Goal: Communication & Community: Answer question/provide support

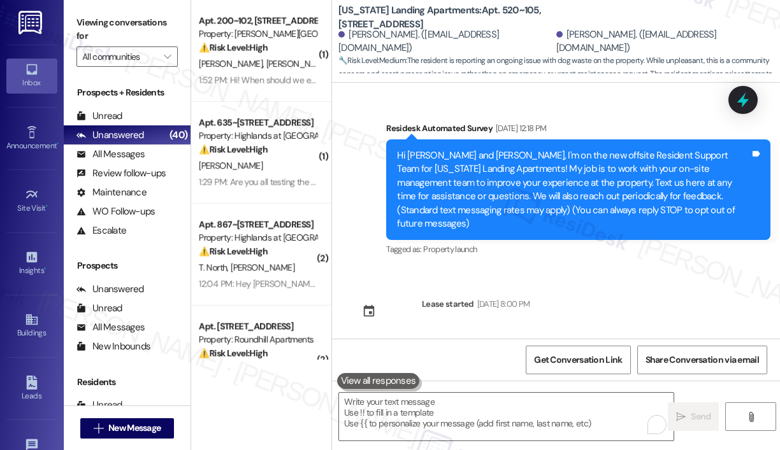
click at [240, 144] on strong "⚠️ Risk Level: High" at bounding box center [233, 149] width 69 height 11
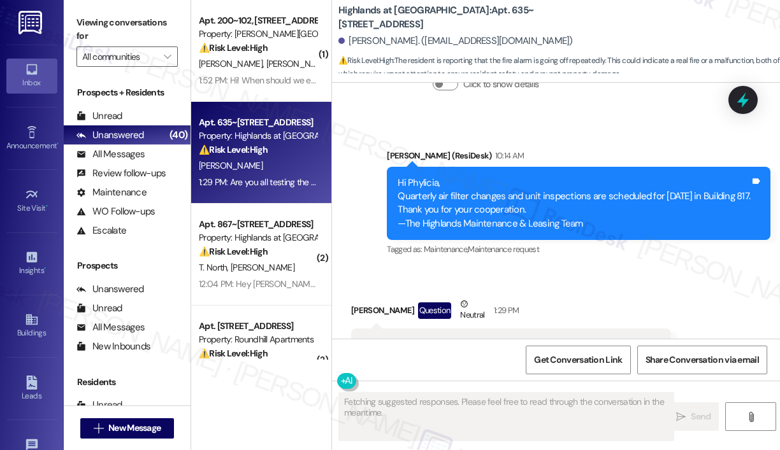
scroll to position [11853, 0]
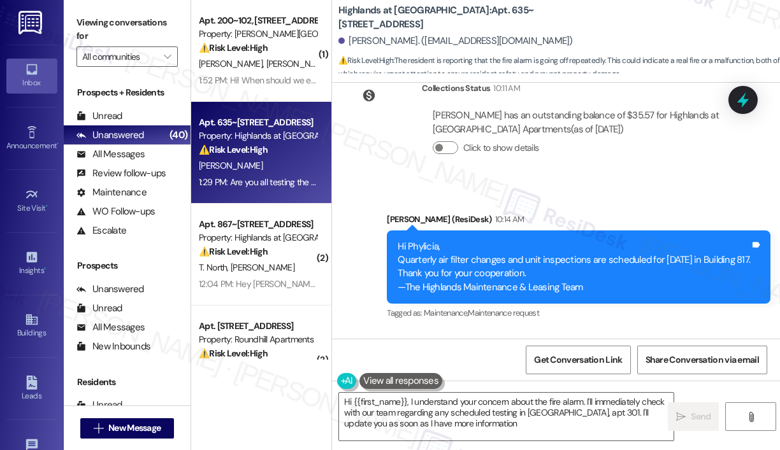
type textarea "Hi {{first_name}}, I understand your concern about the fire alarm. I'll immedia…"
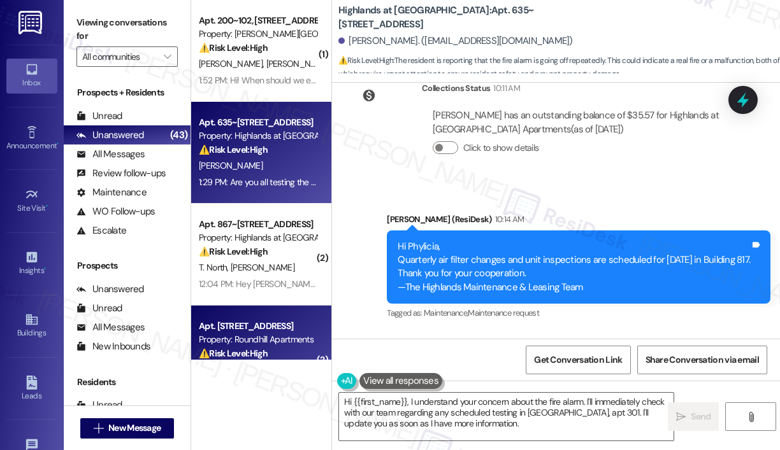
click at [285, 318] on div "Apt. [STREET_ADDRESS] Property: Roundhill Apartments ⚠️ Risk Level: High The re…" at bounding box center [257, 339] width 120 height 43
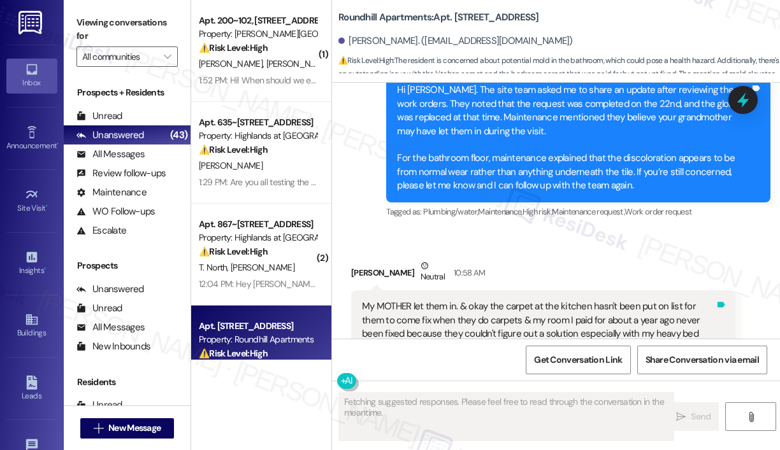
scroll to position [10796, 0]
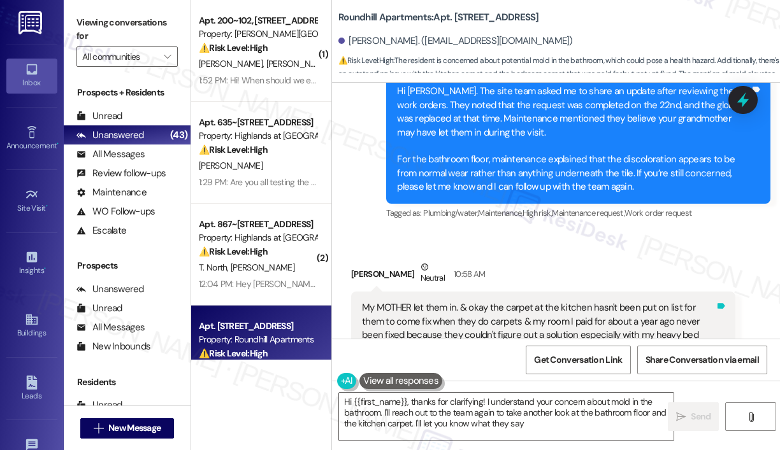
type textarea "Hi {{first_name}}, thanks for clarifying! I understand your concern about mold …"
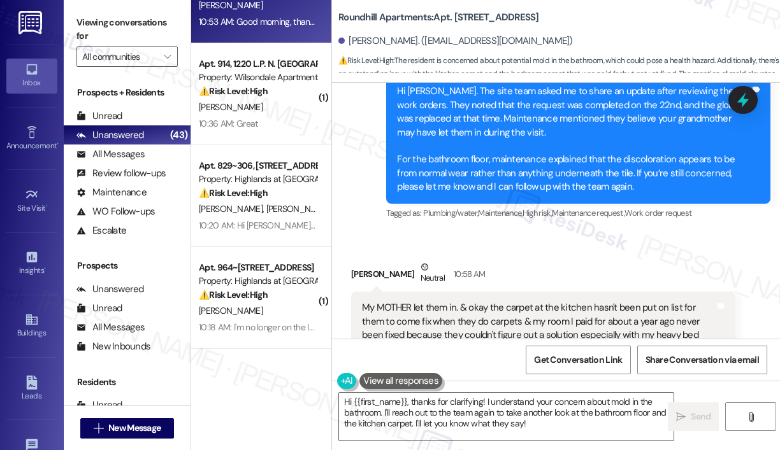
scroll to position [573, 0]
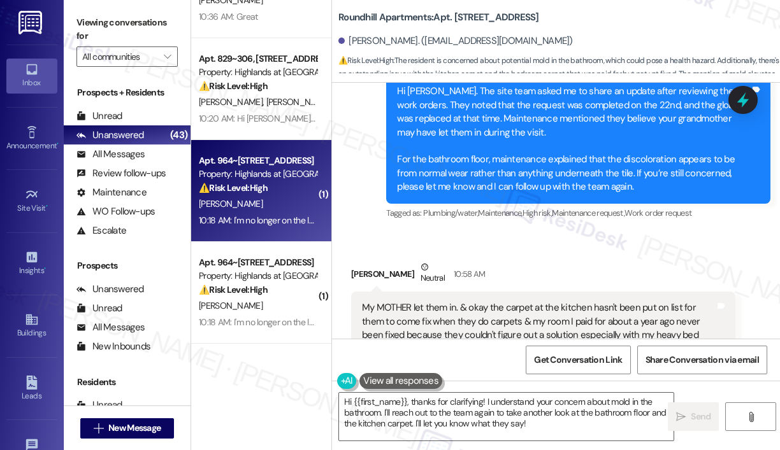
click at [309, 185] on div "⚠️ Risk Level: High The resident is claiming to no longer be on the lease, whic…" at bounding box center [258, 188] width 118 height 13
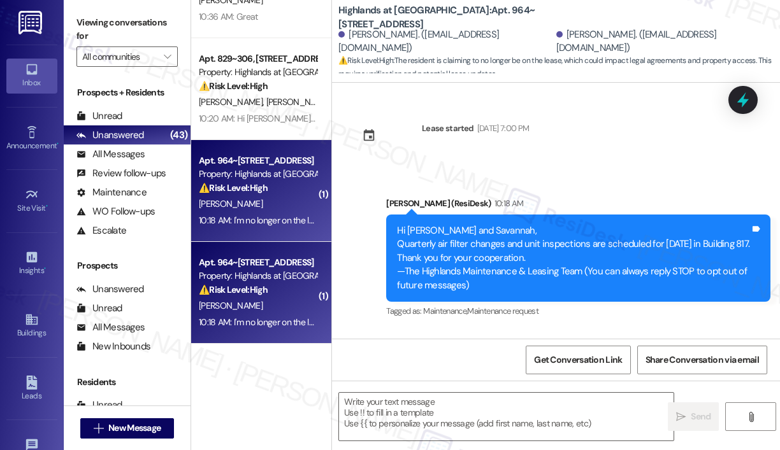
scroll to position [112, 0]
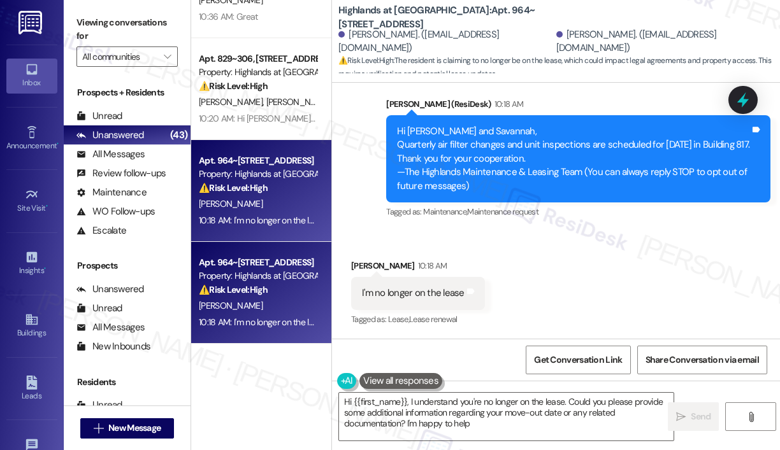
type textarea "Hi {{first_name}}, I understand you're no longer on the lease. Could you please…"
click at [494, 247] on div "Received via SMS [PERSON_NAME] 10:18 AM I'm no longer on the lease Tags and not…" at bounding box center [556, 285] width 448 height 108
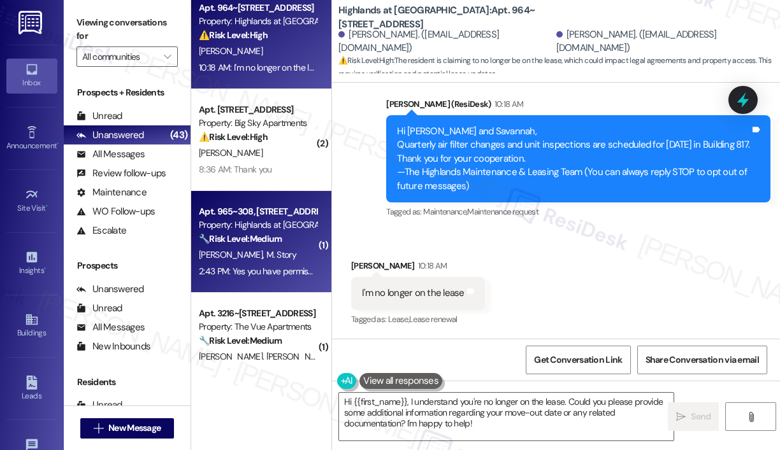
click at [294, 201] on div "Apt. 965~308, [STREET_ADDRESS] Property: Highlands at [GEOGRAPHIC_DATA] Apartme…" at bounding box center [261, 242] width 140 height 102
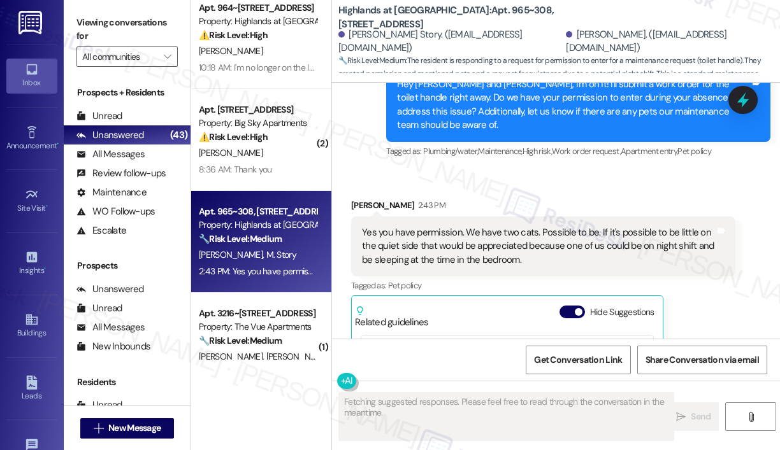
scroll to position [16525, 0]
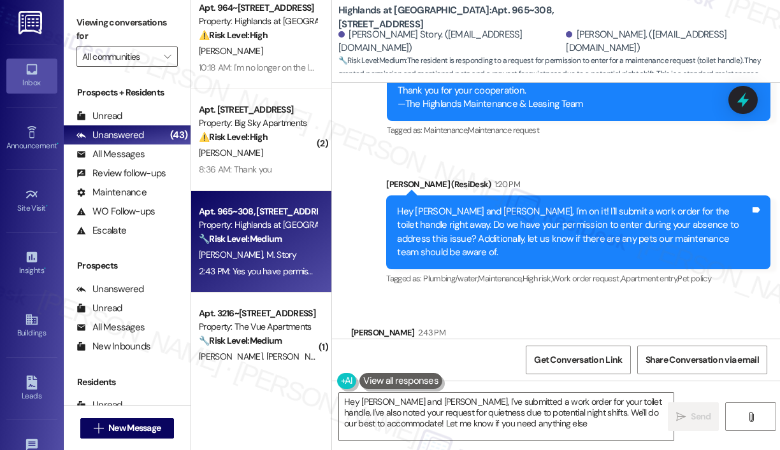
type textarea "Hey [PERSON_NAME] and [PERSON_NAME], I've submitted a work order for your toile…"
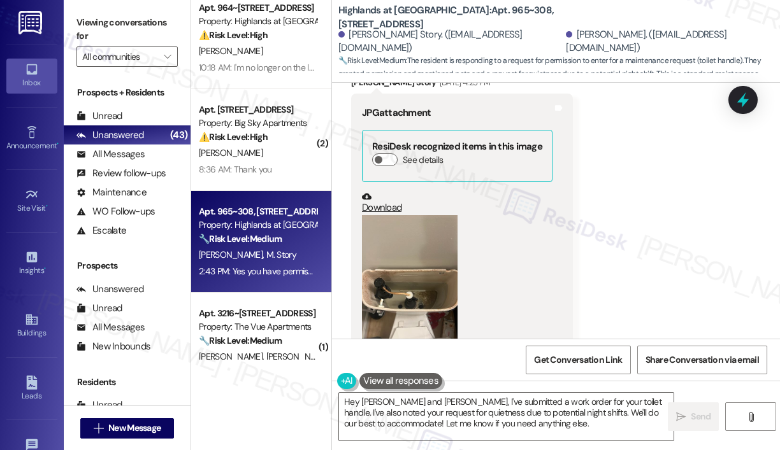
scroll to position [15889, 0]
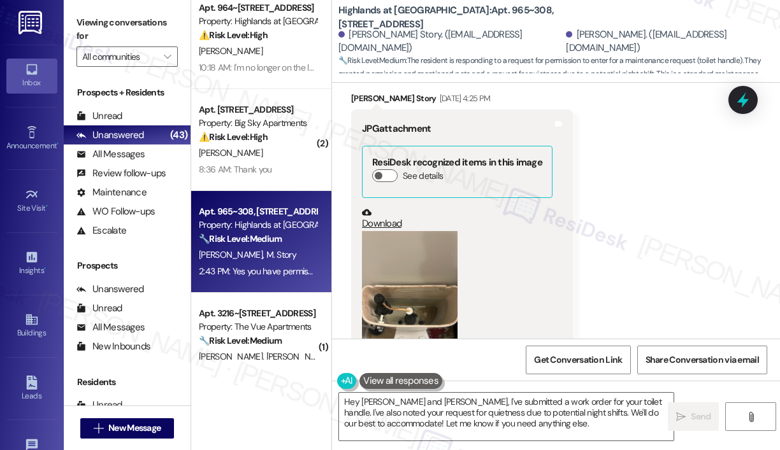
click at [425, 244] on button "Zoom image" at bounding box center [410, 294] width 96 height 127
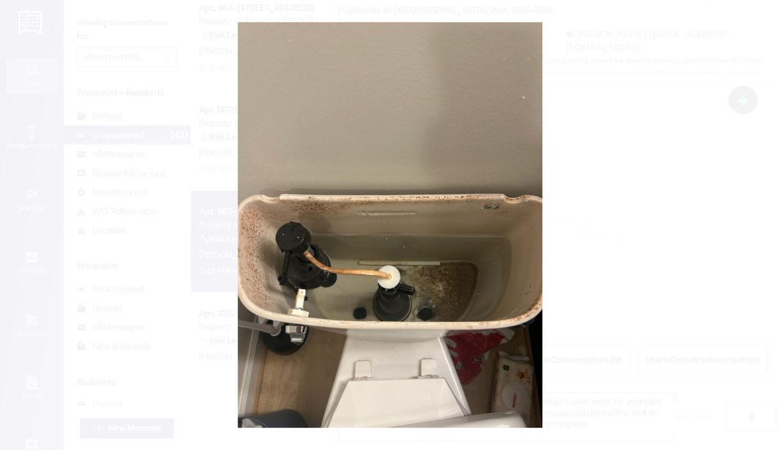
click at [613, 232] on button "Unzoom image" at bounding box center [390, 225] width 780 height 450
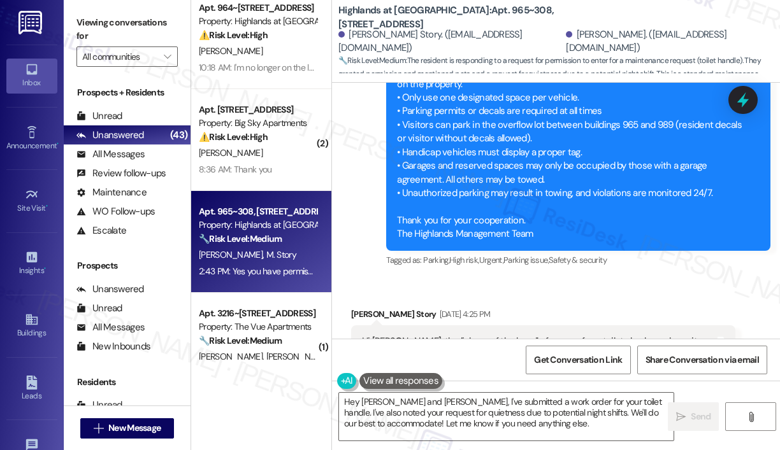
scroll to position [1019, 0]
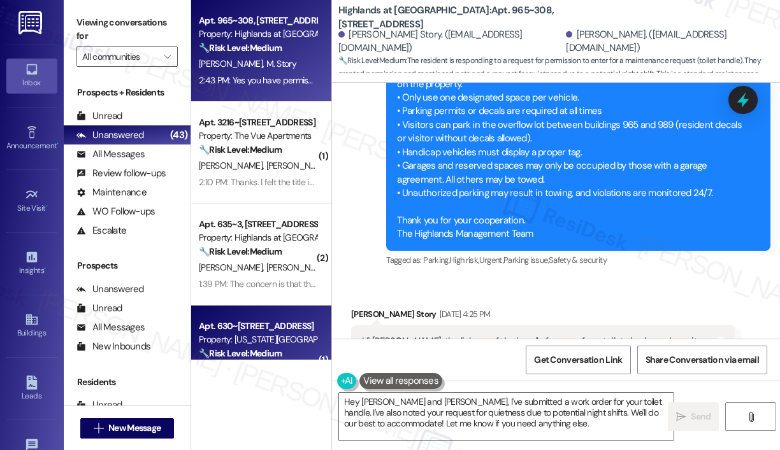
click at [268, 331] on div "Apt. 630~[STREET_ADDRESS]" at bounding box center [258, 326] width 118 height 13
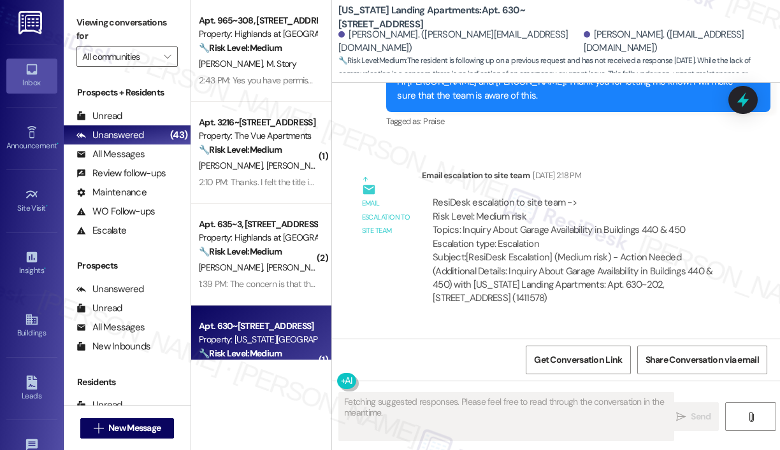
scroll to position [2853, 0]
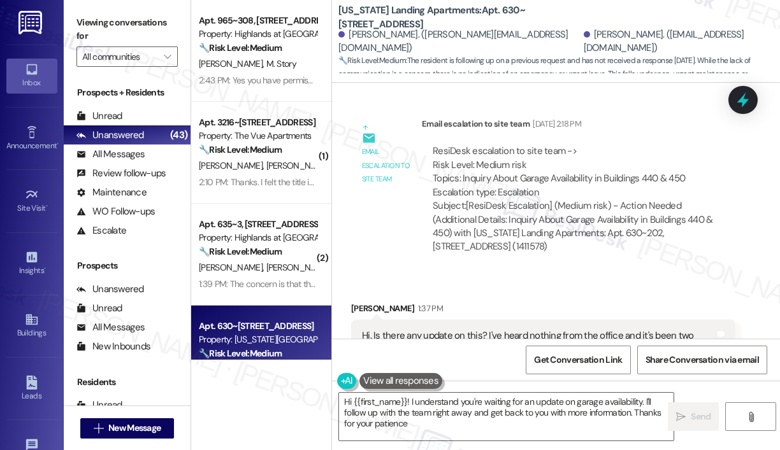
type textarea "Hi {{first_name}}! I understand you're waiting for an update on garage availabi…"
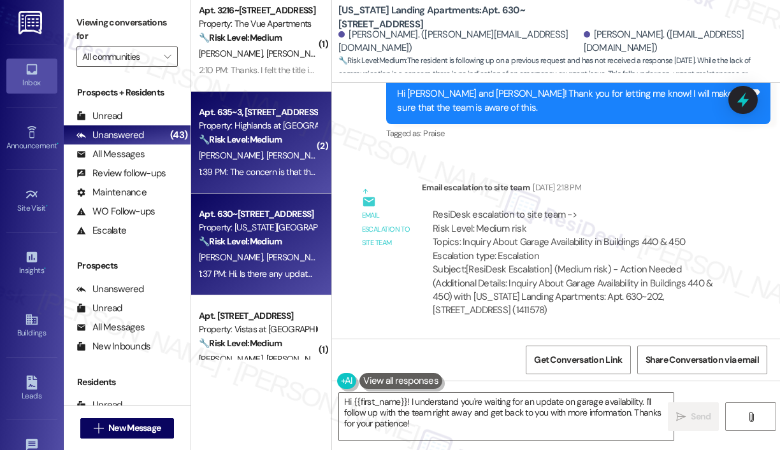
scroll to position [1210, 0]
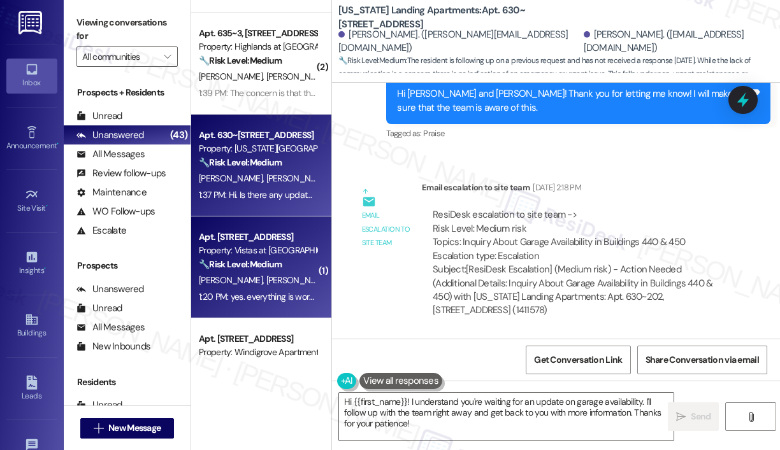
click at [301, 278] on div "[PERSON_NAME] [PERSON_NAME]" at bounding box center [257, 281] width 120 height 16
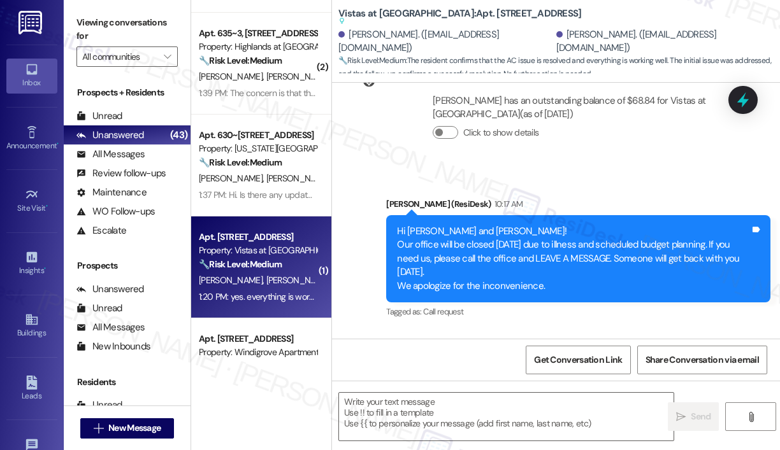
scroll to position [3443, 0]
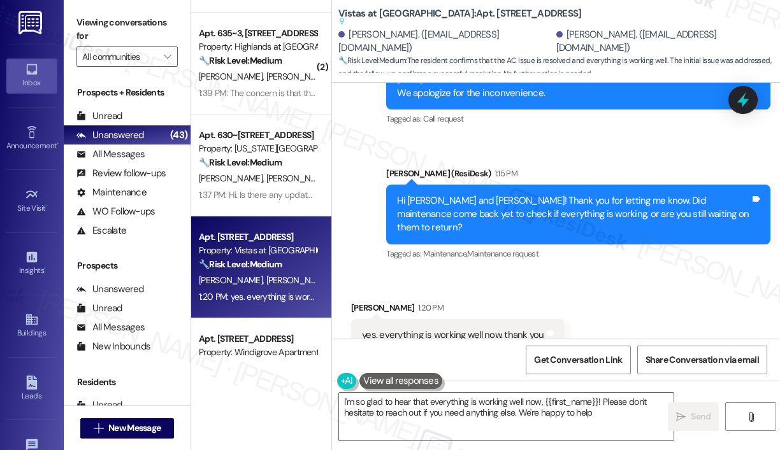
type textarea "I'm so glad to hear that everything is working well now, {{first_name}}! Please…"
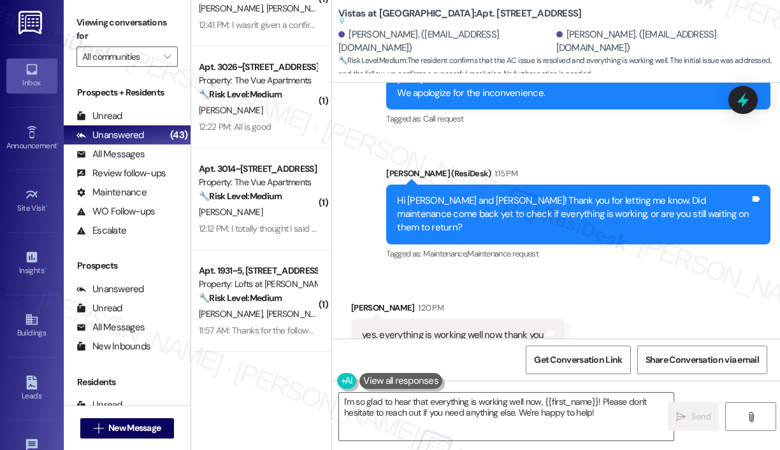
scroll to position [1592, 0]
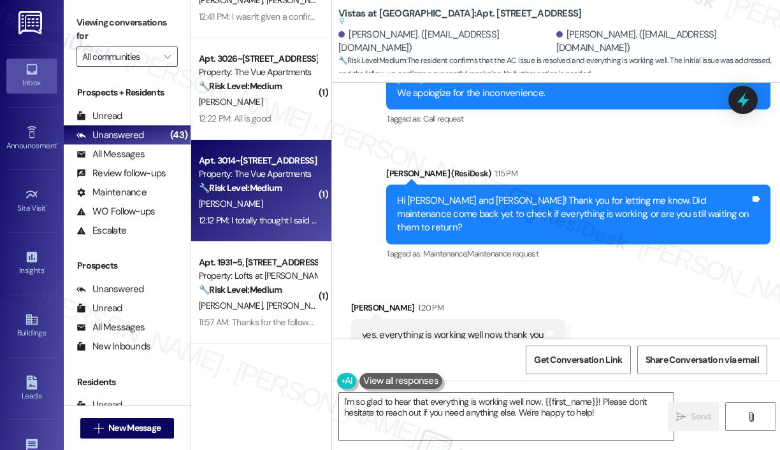
click at [238, 162] on div "Apt. 3014~[STREET_ADDRESS]" at bounding box center [258, 160] width 118 height 13
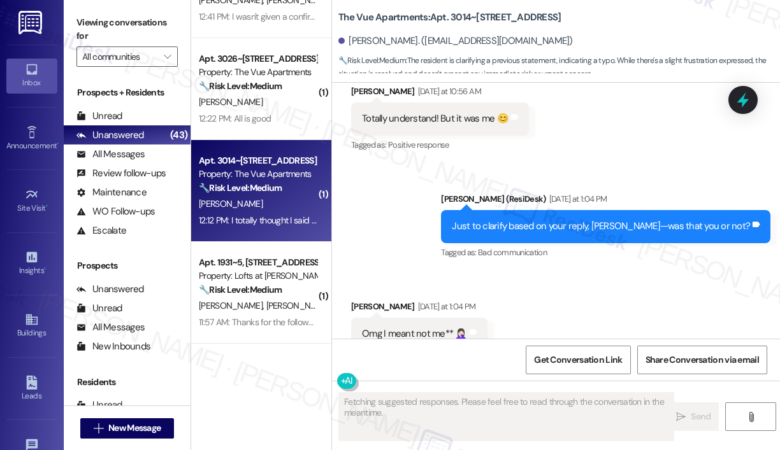
scroll to position [2018, 0]
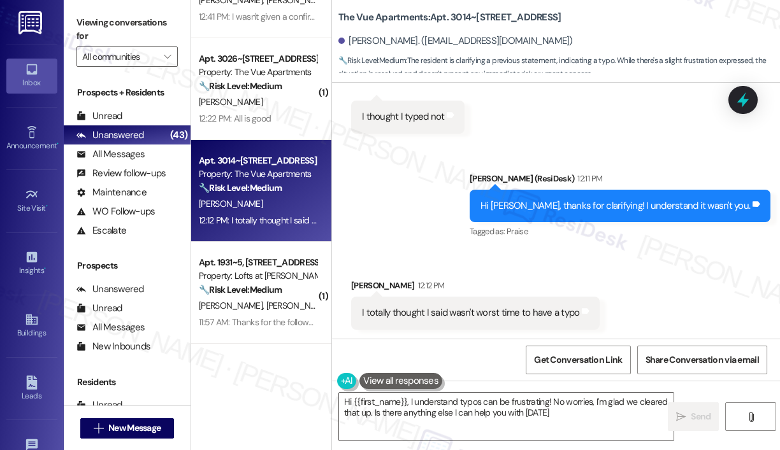
type textarea "Hi {{first_name}}, I understand typos can be frustrating! No worries, I'm glad …"
click at [29, 136] on icon at bounding box center [31, 132] width 9 height 12
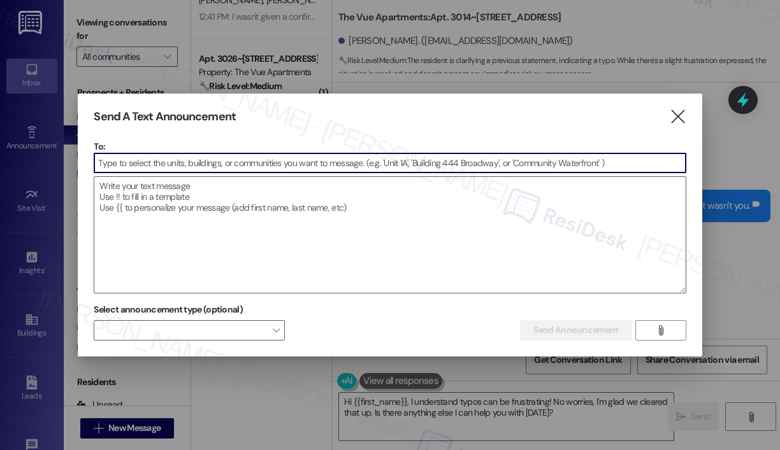
click at [135, 172] on input at bounding box center [389, 162] width 590 height 19
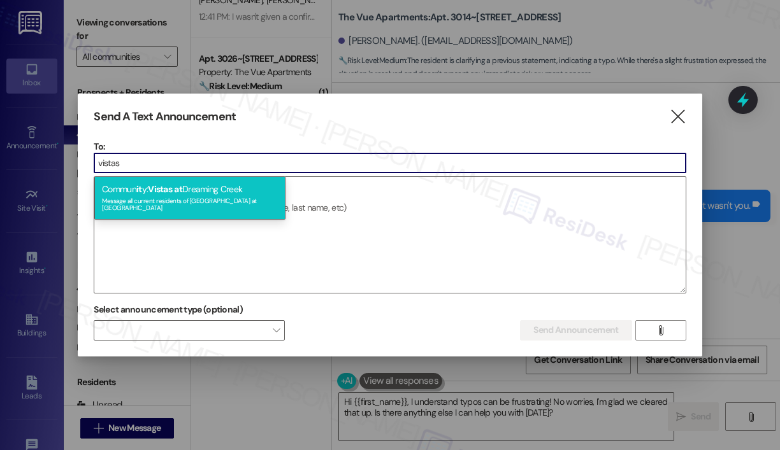
type input "vistas"
click at [150, 191] on span "Vistas" at bounding box center [160, 188] width 24 height 11
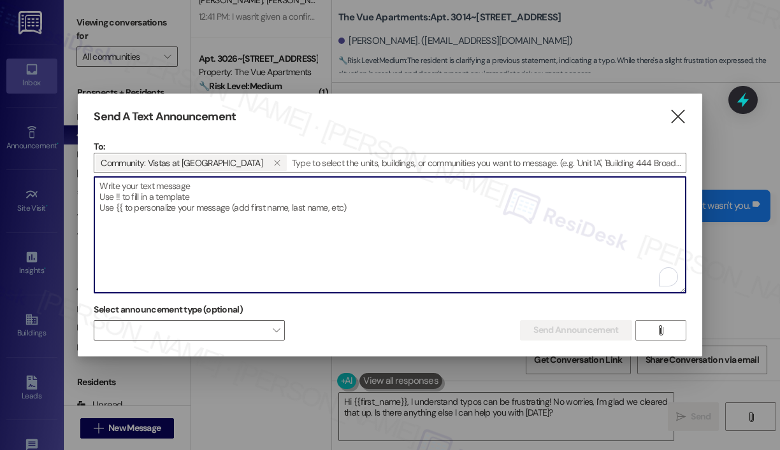
click at [150, 191] on textarea "To enrich screen reader interactions, please activate Accessibility in Grammarl…" at bounding box center [389, 235] width 590 height 116
paste textarea "Hi {{first_name}}, Be on the lookout for an email this evening with details abo…"
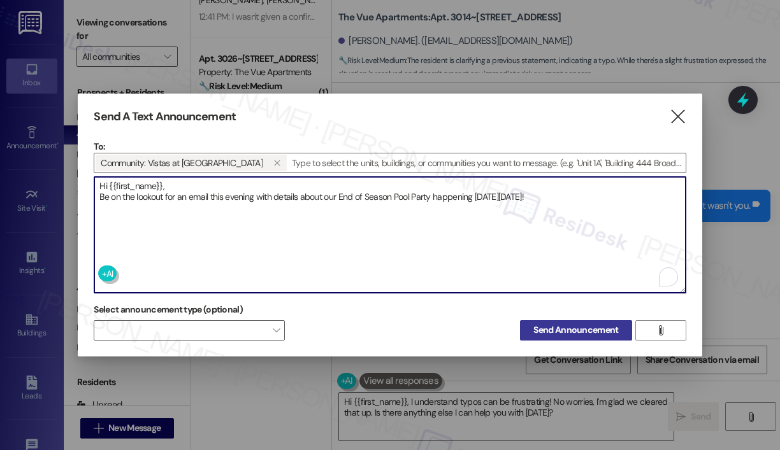
type textarea "Hi {{first_name}}, Be on the lookout for an email this evening with details abo…"
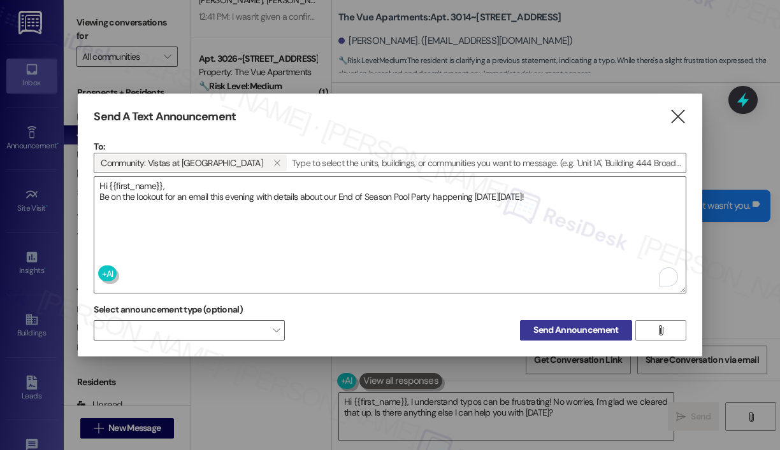
click at [562, 332] on span "Send Announcement" at bounding box center [575, 330] width 85 height 13
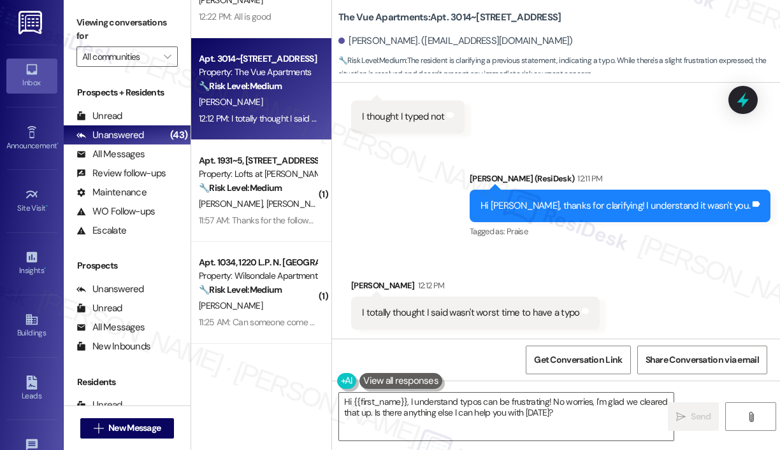
click at [405, 234] on div "Sent via SMS [PERSON_NAME] (ResiDesk) 12:11 PM Hi [PERSON_NAME], thanks for cla…" at bounding box center [556, 197] width 448 height 108
click at [404, 231] on div "Sent via SMS [PERSON_NAME] (ResiDesk) 12:11 PM Hi [PERSON_NAME], thanks for cla…" at bounding box center [556, 197] width 448 height 108
click at [405, 231] on div "Sent via SMS [PERSON_NAME] (ResiDesk) 12:11 PM Hi [PERSON_NAME], thanks for cla…" at bounding box center [556, 197] width 448 height 108
click at [405, 229] on div "Sent via SMS [PERSON_NAME] (ResiDesk) 12:11 PM Hi [PERSON_NAME], thanks for cla…" at bounding box center [556, 197] width 448 height 108
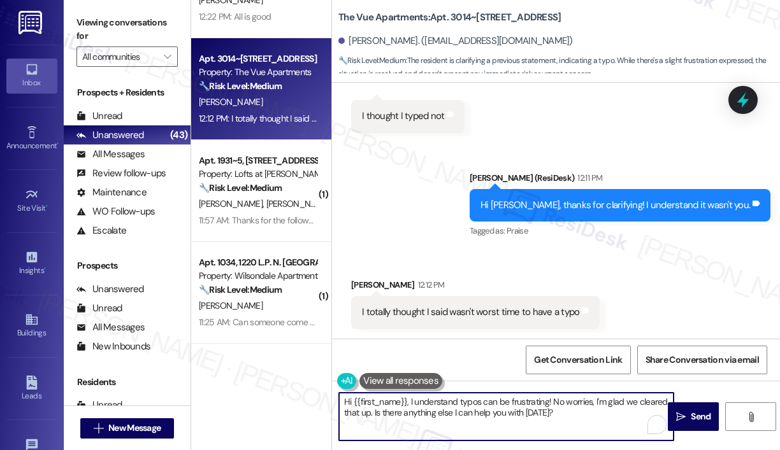
click at [578, 424] on textarea "Hi {{first_name}}, I understand typos can be frustrating! No worries, I'm glad …" at bounding box center [506, 417] width 334 height 48
drag, startPoint x: 596, startPoint y: 412, endPoint x: 374, endPoint y: 417, distance: 221.7
click at [374, 417] on textarea "Hi {{first_name}}, I understand typos can be frustrating! No worries, I'm glad …" at bounding box center [506, 417] width 334 height 48
type textarea "Hi {{first_name}}, I understand typos can be frustrating! No worries, I'm glad …"
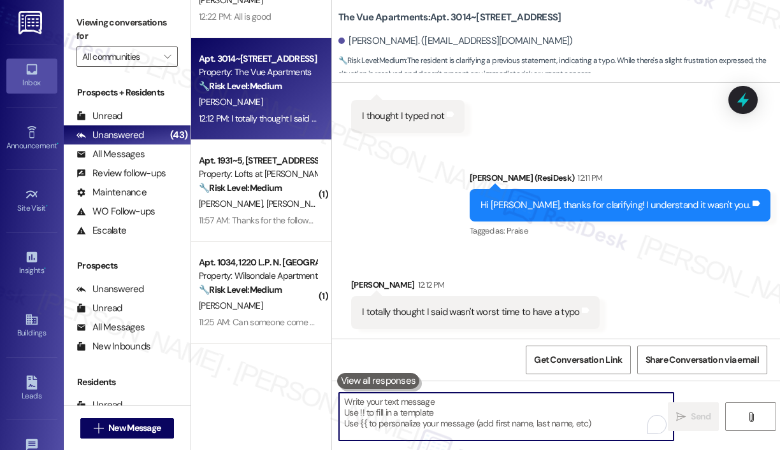
scroll to position [2018, 0]
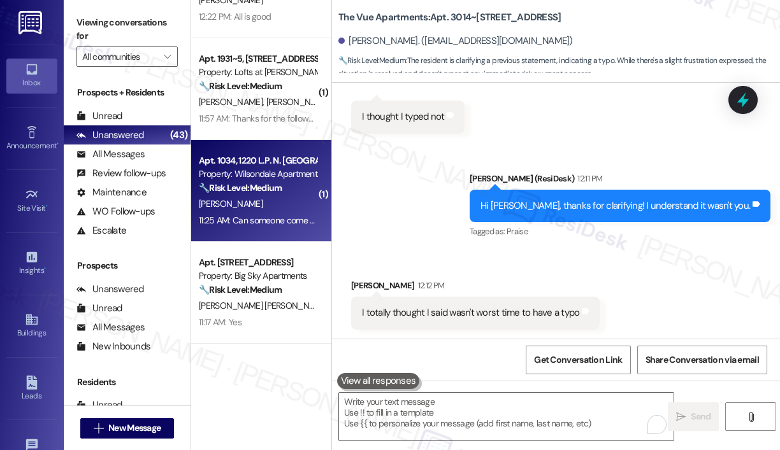
click at [224, 202] on span "[PERSON_NAME]" at bounding box center [231, 203] width 64 height 11
type textarea "Fetching suggested responses. Please feel free to read through the conversation…"
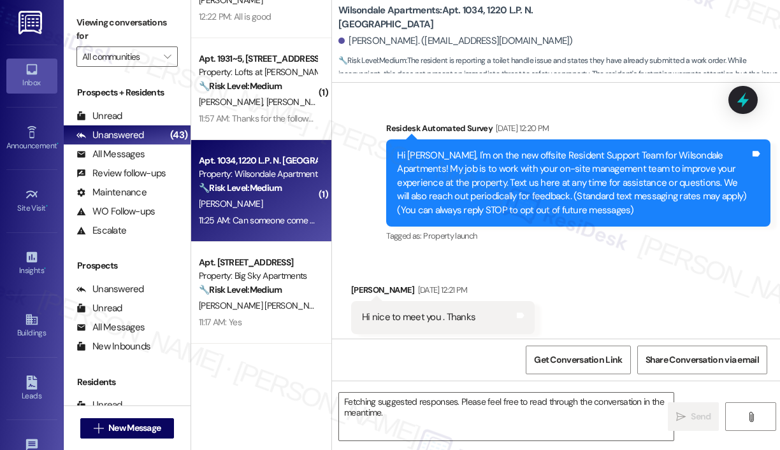
scroll to position [38668, 0]
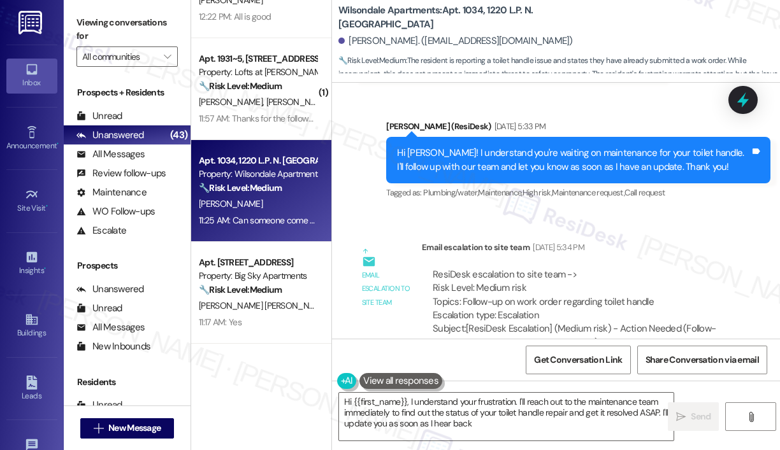
type textarea "Hi {{first_name}}, I understand your frustration. I'll reach out to the mainten…"
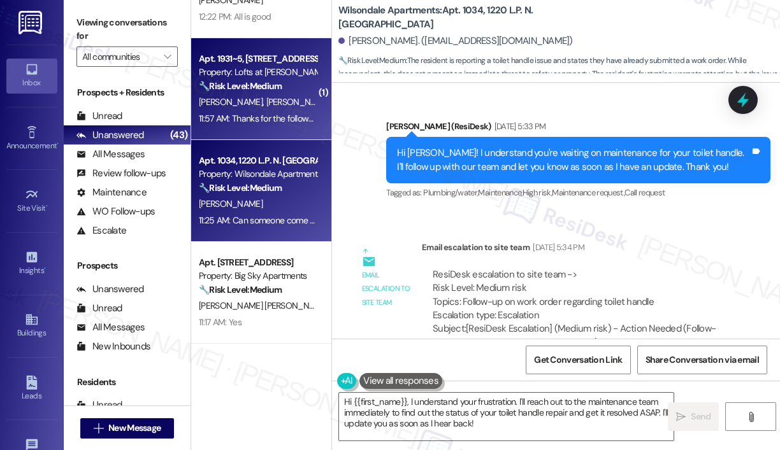
click at [208, 82] on strong "🔧 Risk Level: Medium" at bounding box center [240, 85] width 83 height 11
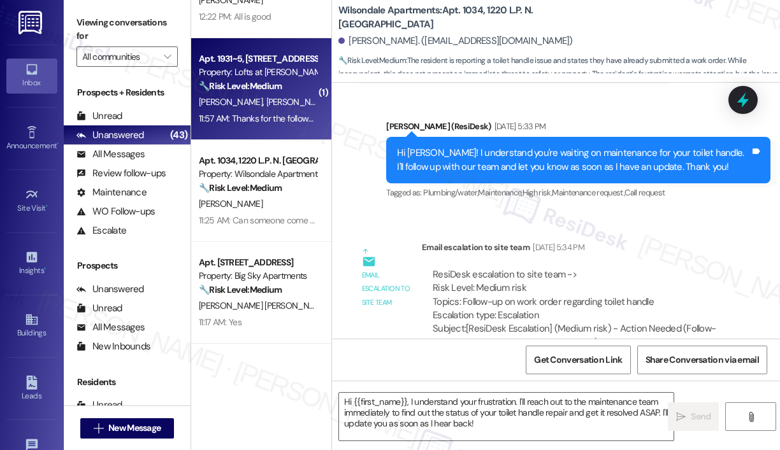
type textarea "Fetching suggested responses. Please feel free to read through the conversation…"
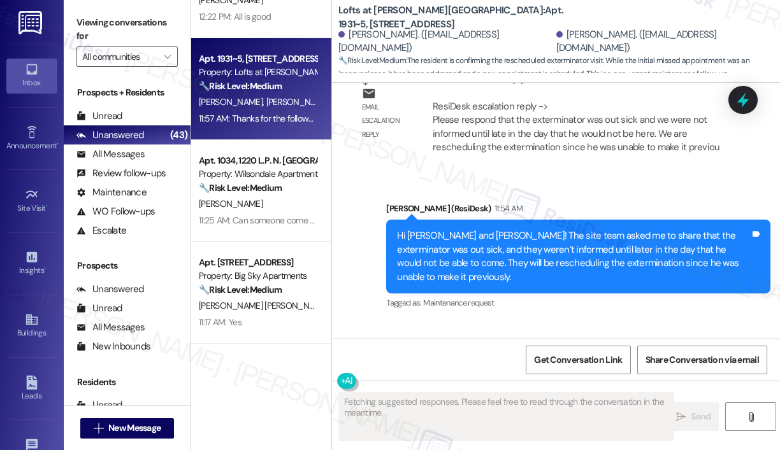
scroll to position [4513, 0]
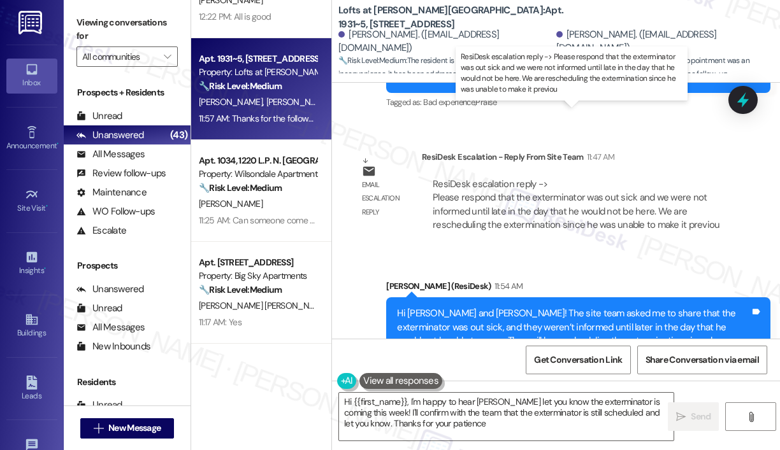
type textarea "Hi {{first_name}}, I'm happy to hear [PERSON_NAME] let you know the exterminato…"
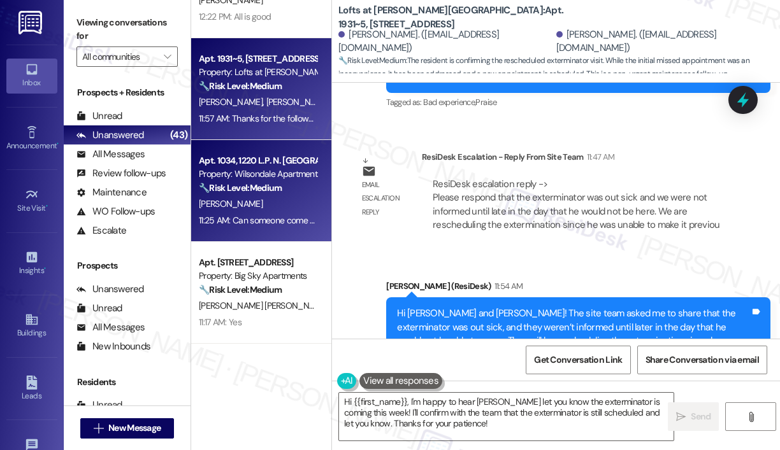
click at [252, 183] on strong "🔧 Risk Level: Medium" at bounding box center [240, 187] width 83 height 11
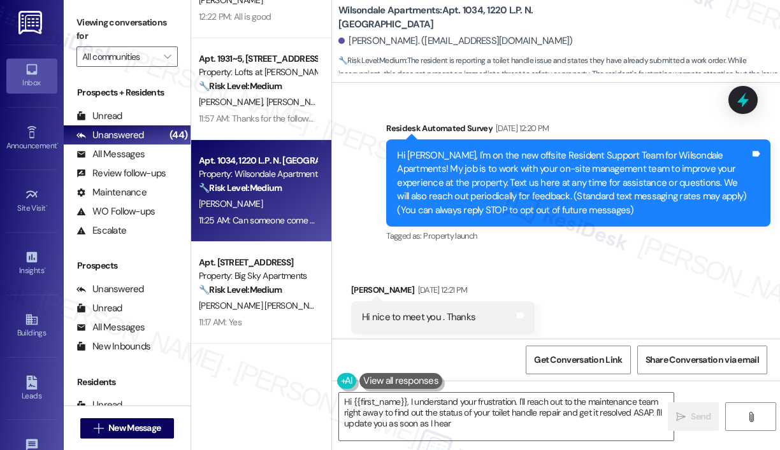
scroll to position [38668, 0]
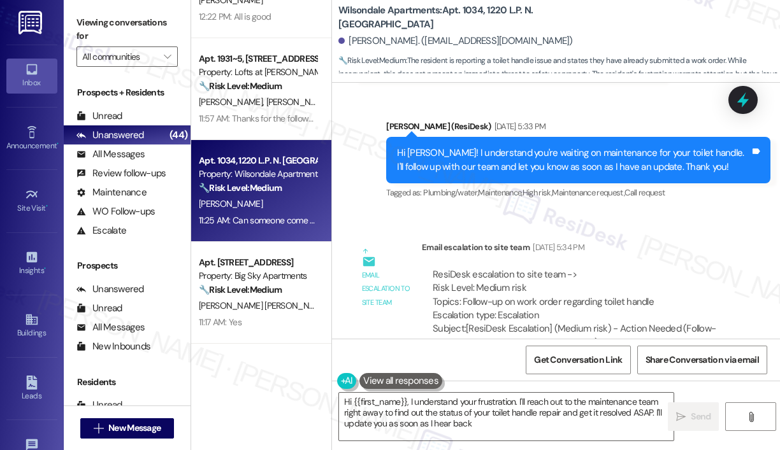
type textarea "Hi {{first_name}}, I understand your frustration. I'll reach out to the mainten…"
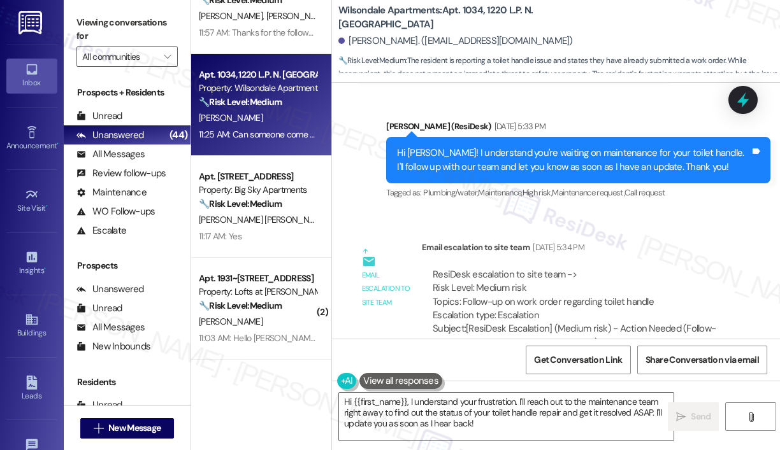
scroll to position [1783, 0]
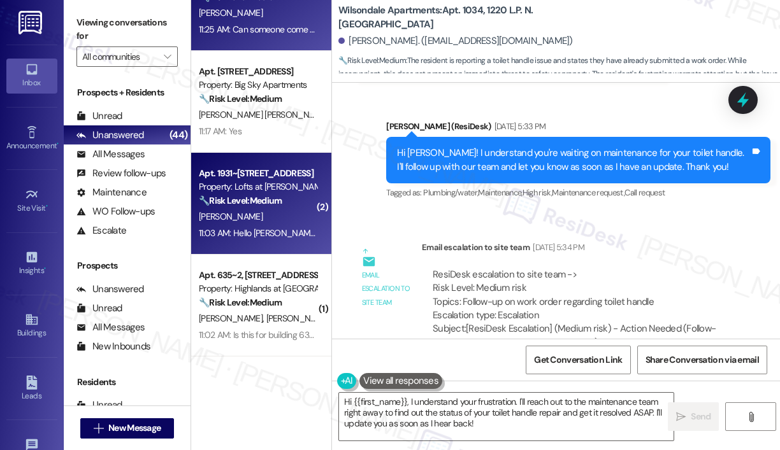
click at [234, 189] on div "Property: Lofts at [PERSON_NAME][GEOGRAPHIC_DATA]" at bounding box center [258, 186] width 118 height 13
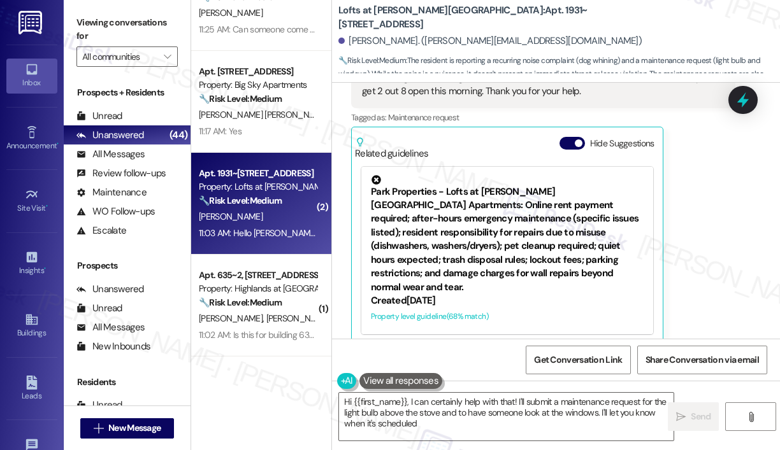
type textarea "Hi {{first_name}}, I can certainly help with that! I'll submit a maintenance re…"
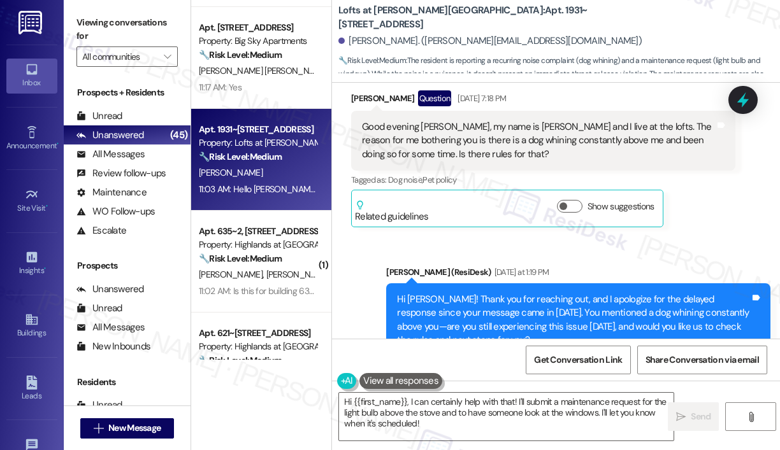
scroll to position [2038, 0]
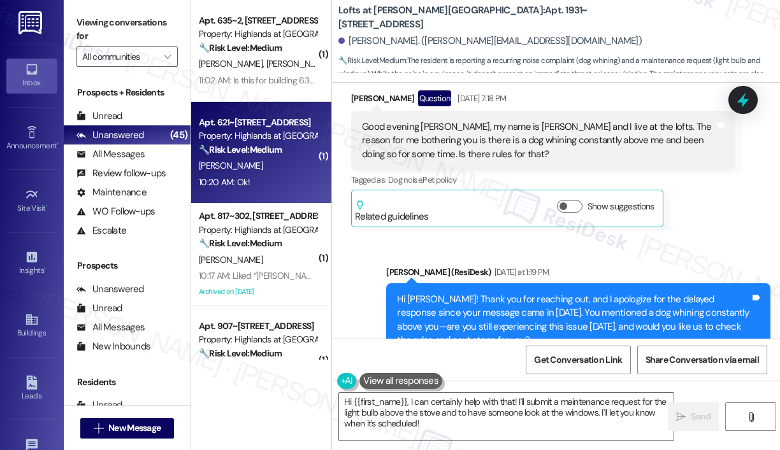
click at [236, 172] on div "[PERSON_NAME]" at bounding box center [257, 166] width 120 height 16
type textarea "Hi {{first_name}}, I can certainly help with that! I'll submit a maintenance re…"
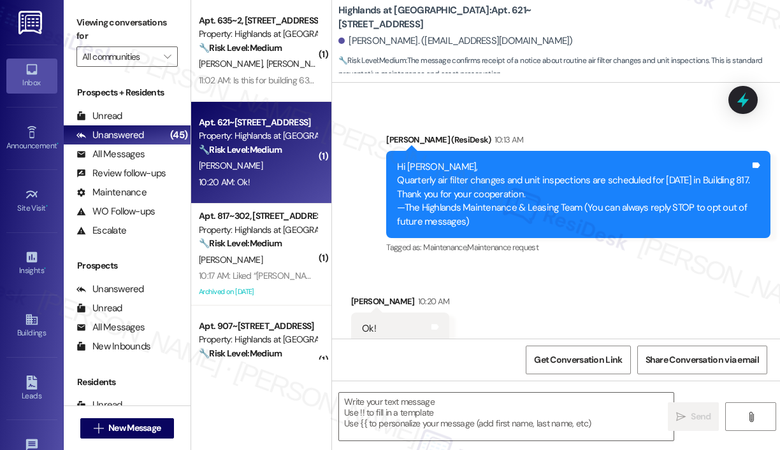
scroll to position [112, 0]
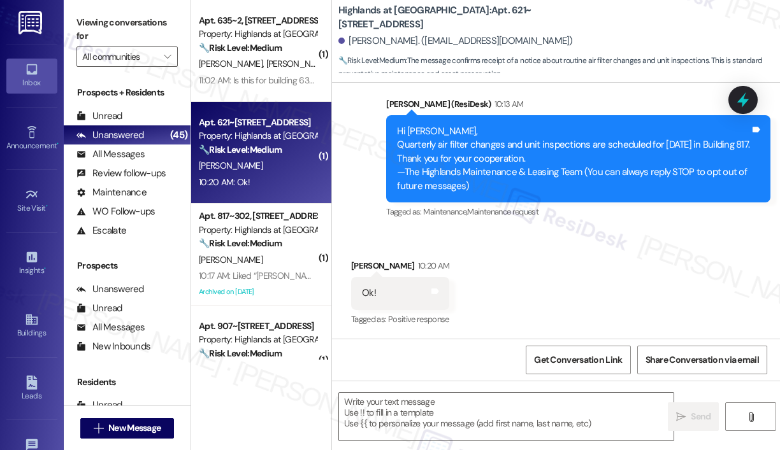
type textarea "Fetching suggested responses. Please feel free to read through the conversation…"
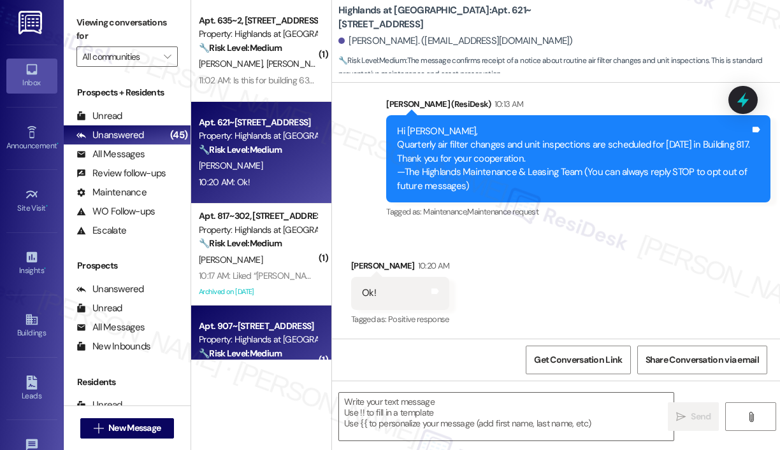
click at [292, 320] on div "Apt. 907~[STREET_ADDRESS]" at bounding box center [258, 326] width 118 height 13
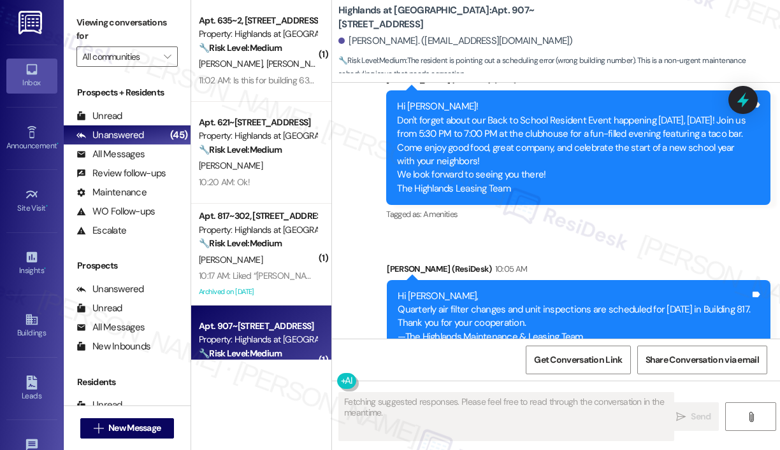
scroll to position [1519, 0]
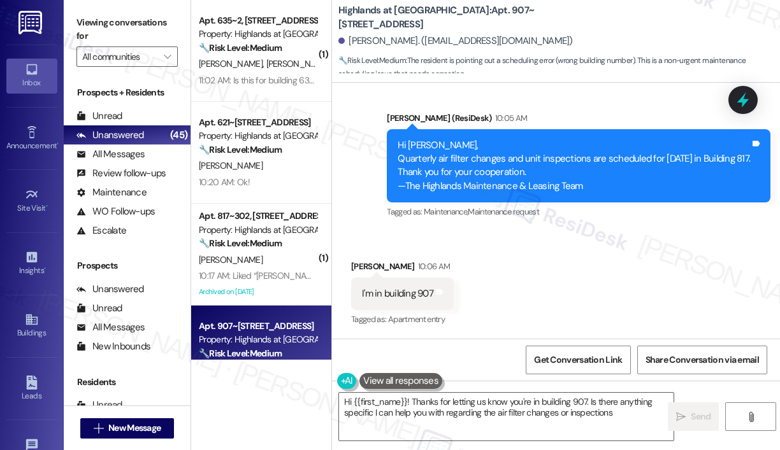
type textarea "Hi {{first_name}}! Thanks for letting us know you're in building 907. Is there …"
